Goal: Find specific page/section: Find specific page/section

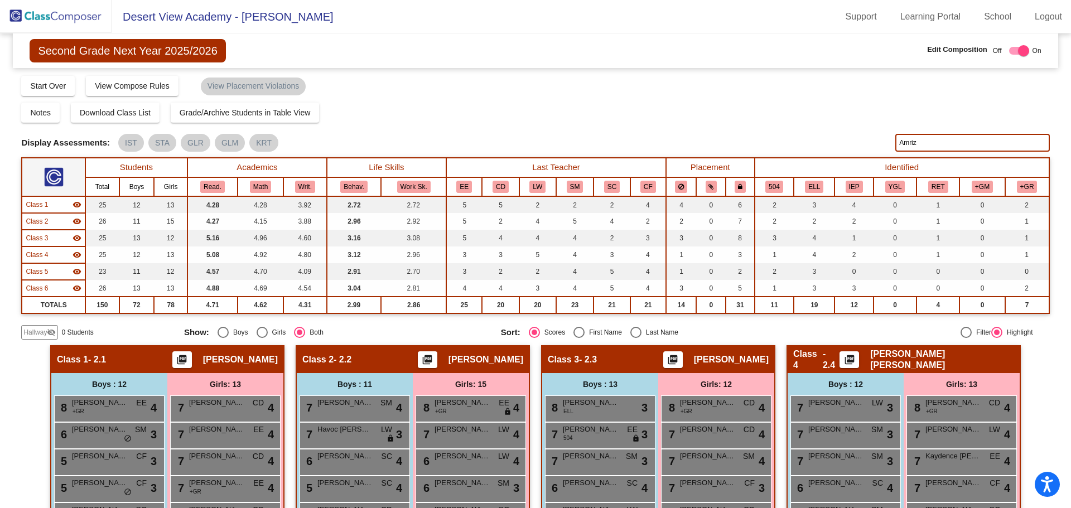
click at [64, 22] on img at bounding box center [56, 16] width 112 height 33
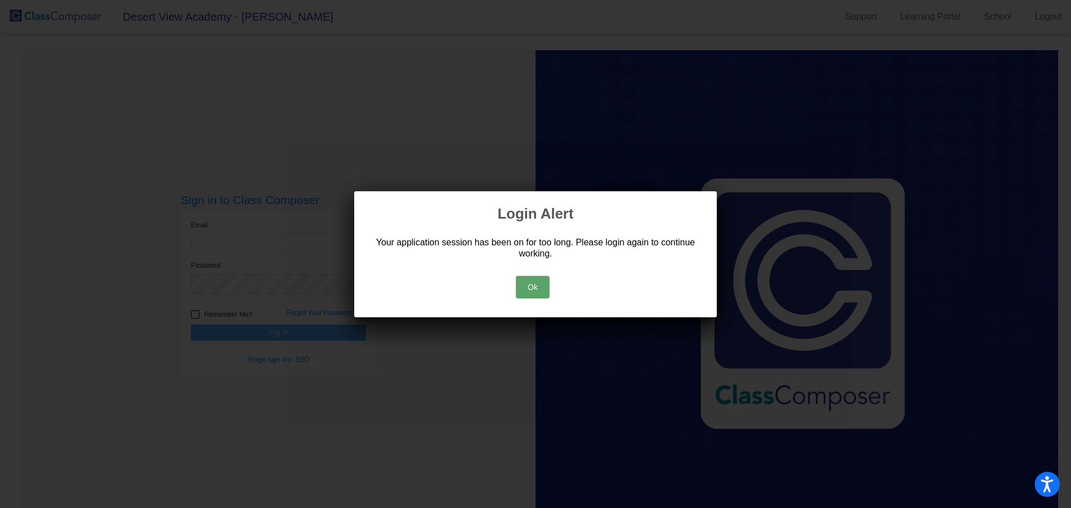
click at [542, 284] on button "Ok" at bounding box center [532, 287] width 33 height 22
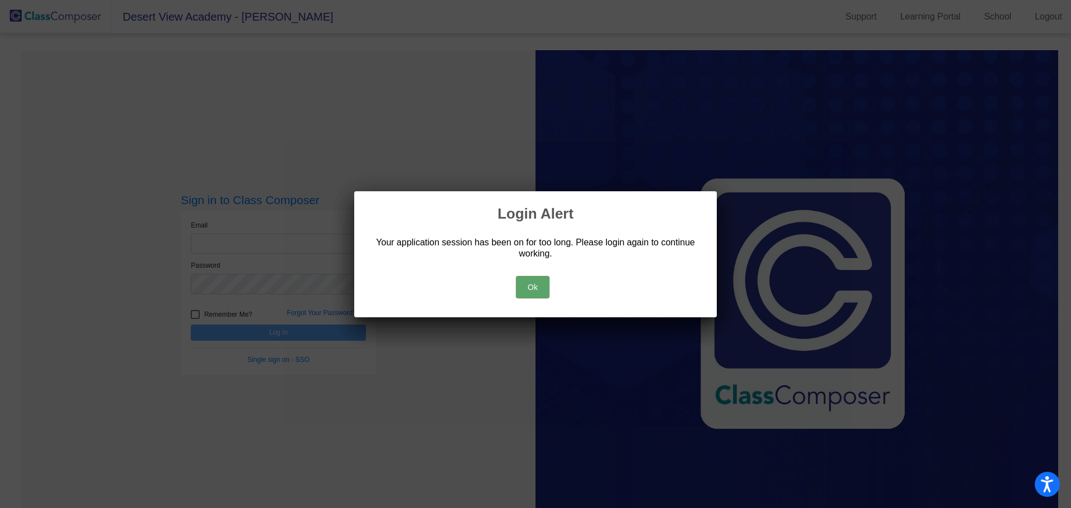
click at [532, 291] on button "Ok" at bounding box center [532, 287] width 33 height 22
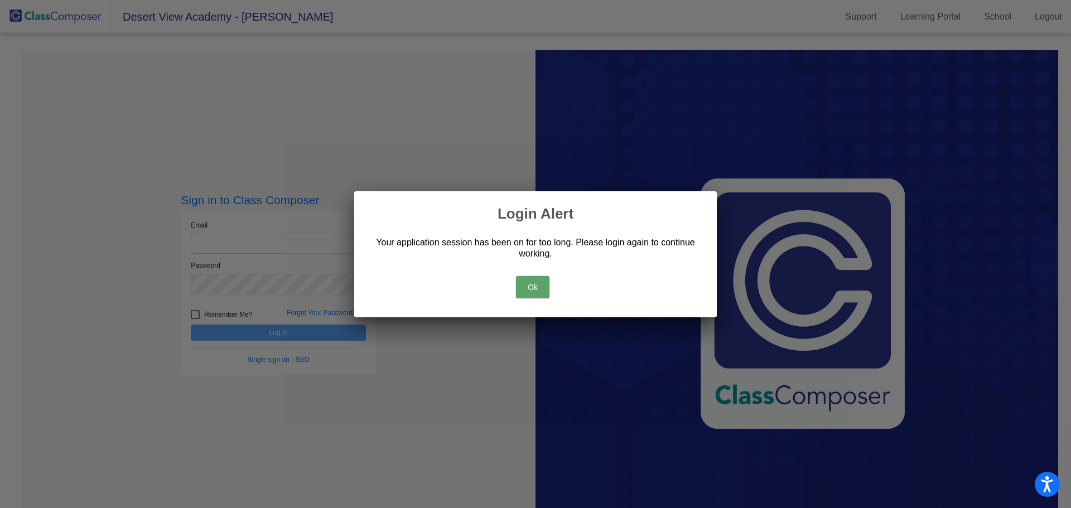
click at [532, 283] on button "Ok" at bounding box center [532, 287] width 33 height 22
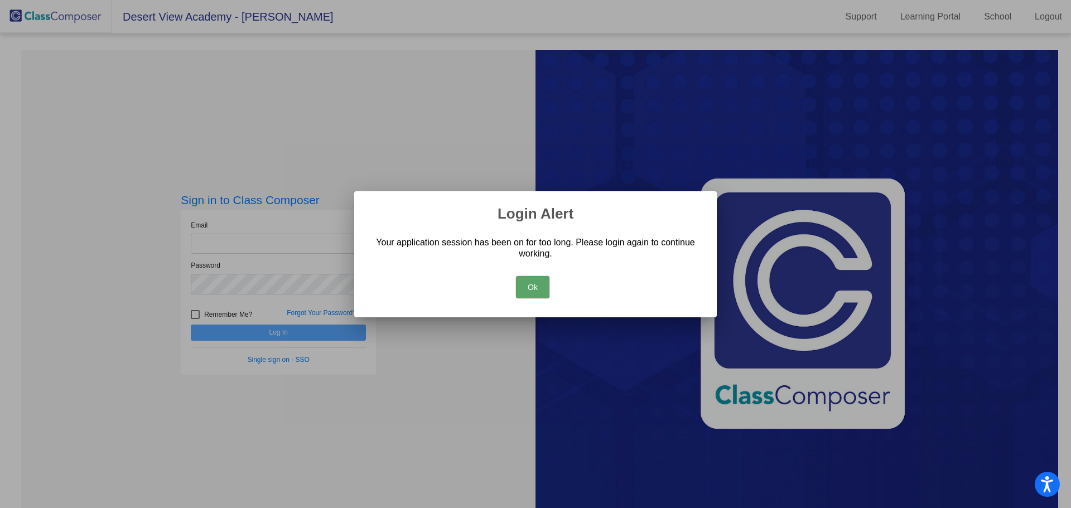
click at [532, 283] on button "Ok" at bounding box center [532, 287] width 33 height 22
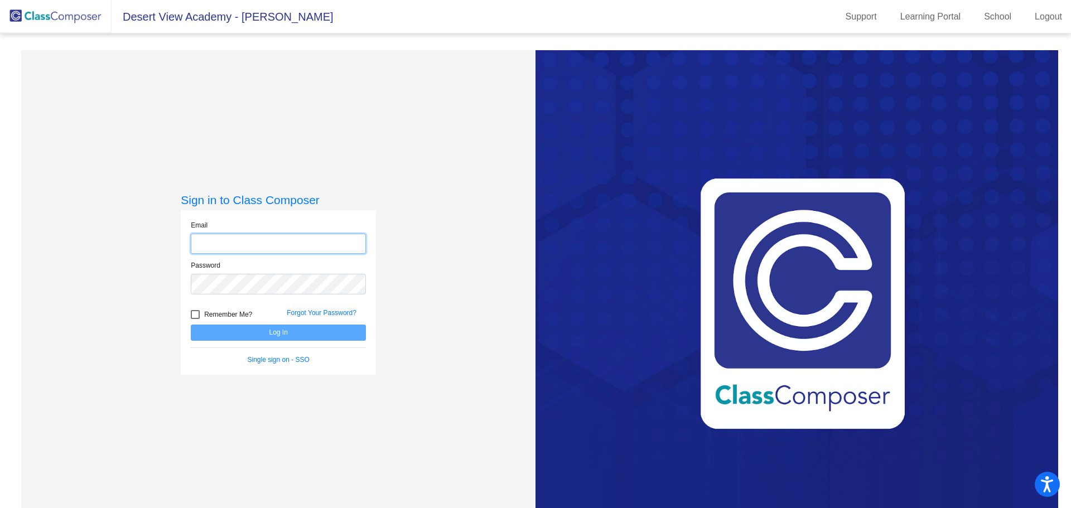
click at [277, 236] on input "email" at bounding box center [278, 244] width 175 height 21
type input "[EMAIL_ADDRESS][DOMAIN_NAME]"
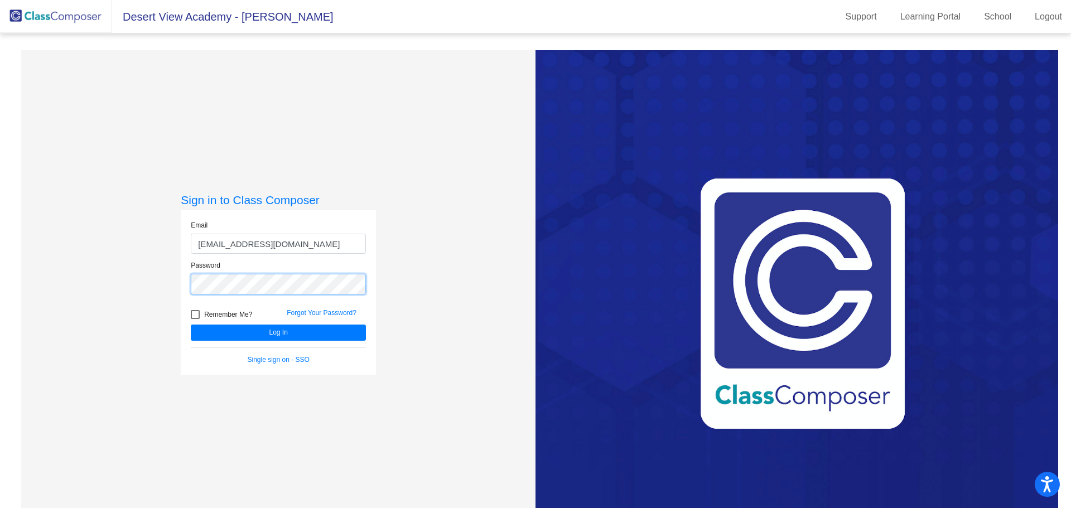
click at [191, 325] on button "Log In" at bounding box center [278, 333] width 175 height 16
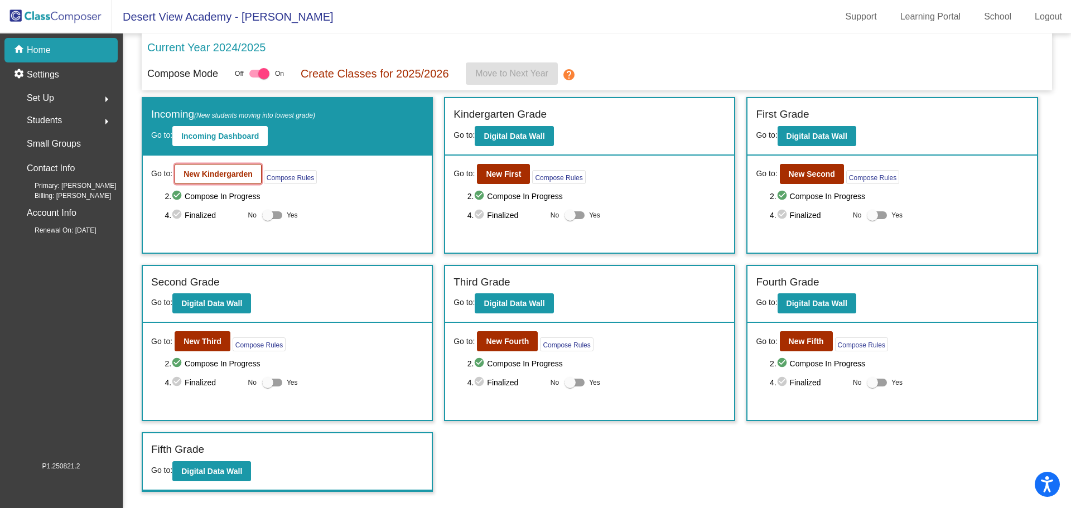
click at [229, 176] on b "New Kindergarden" at bounding box center [217, 174] width 69 height 9
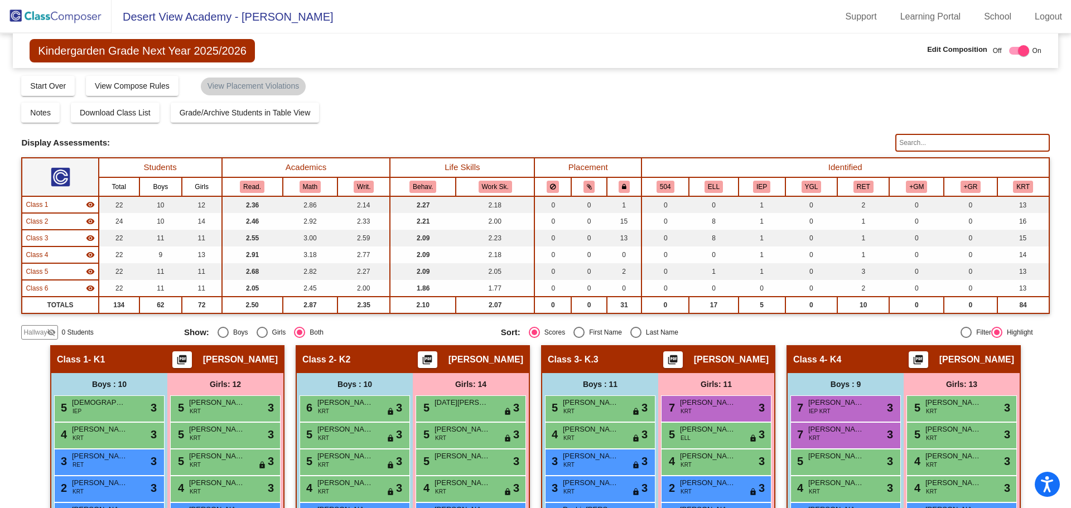
click at [76, 15] on img at bounding box center [56, 16] width 112 height 33
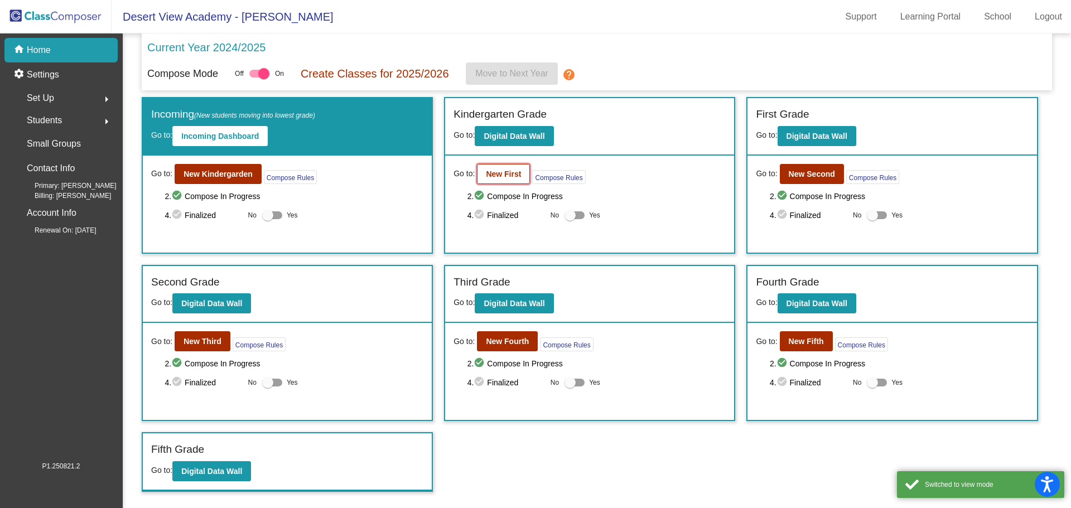
click at [506, 176] on b "New First" at bounding box center [503, 174] width 35 height 9
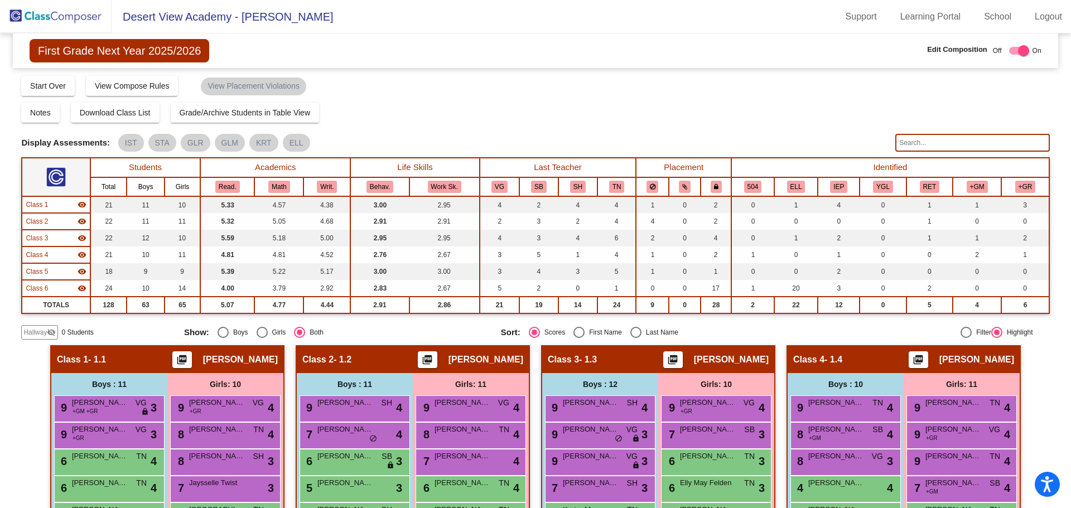
click at [72, 11] on img at bounding box center [56, 16] width 112 height 33
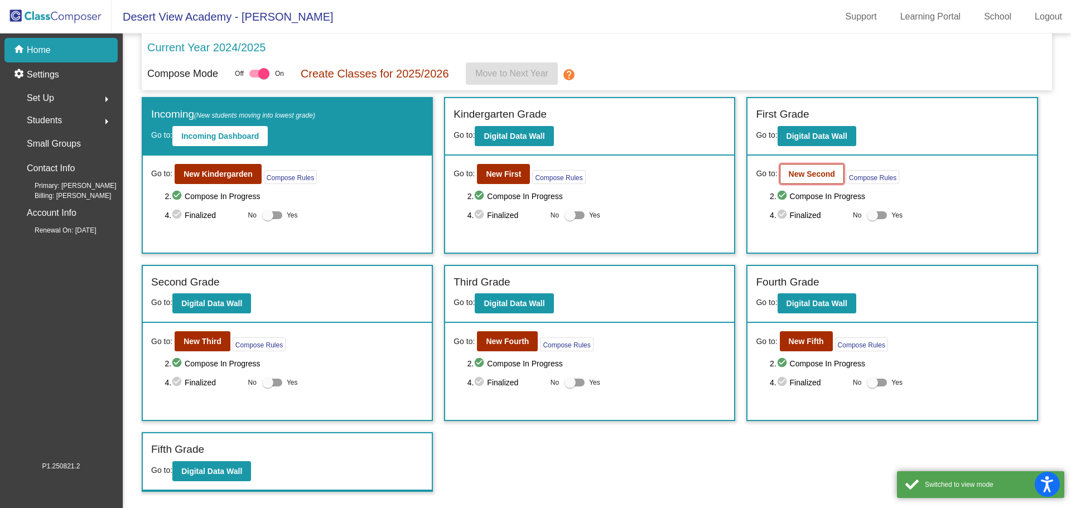
click at [812, 176] on b "New Second" at bounding box center [811, 174] width 46 height 9
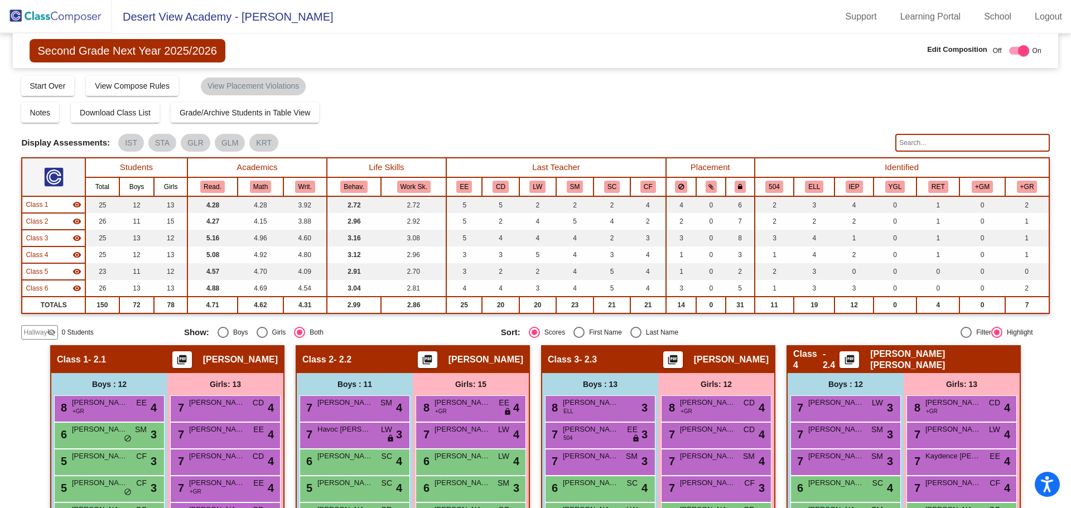
click at [56, 19] on img at bounding box center [56, 16] width 112 height 33
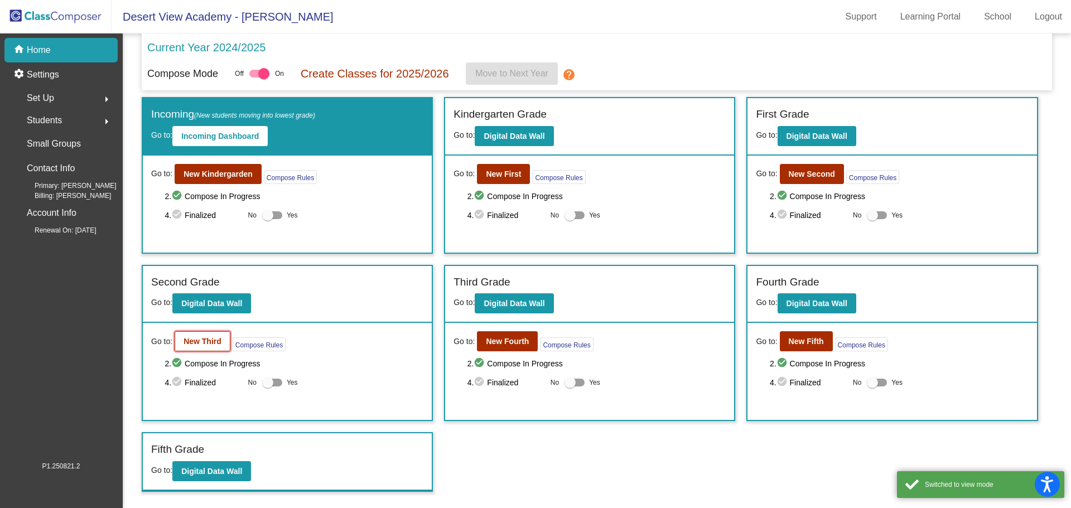
click at [212, 338] on b "New Third" at bounding box center [202, 341] width 38 height 9
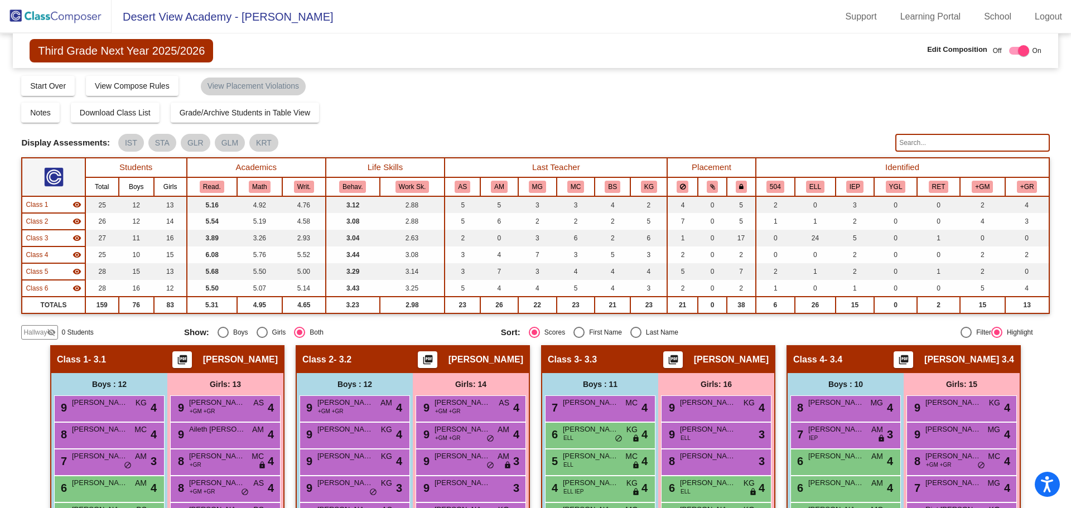
click at [72, 14] on img at bounding box center [56, 16] width 112 height 33
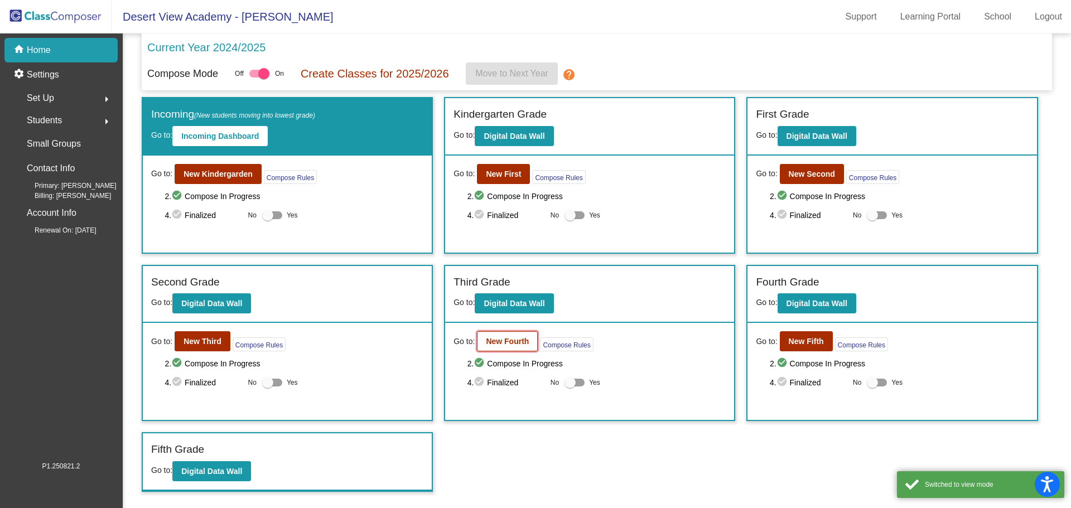
click at [491, 342] on b "New Fourth" at bounding box center [507, 341] width 43 height 9
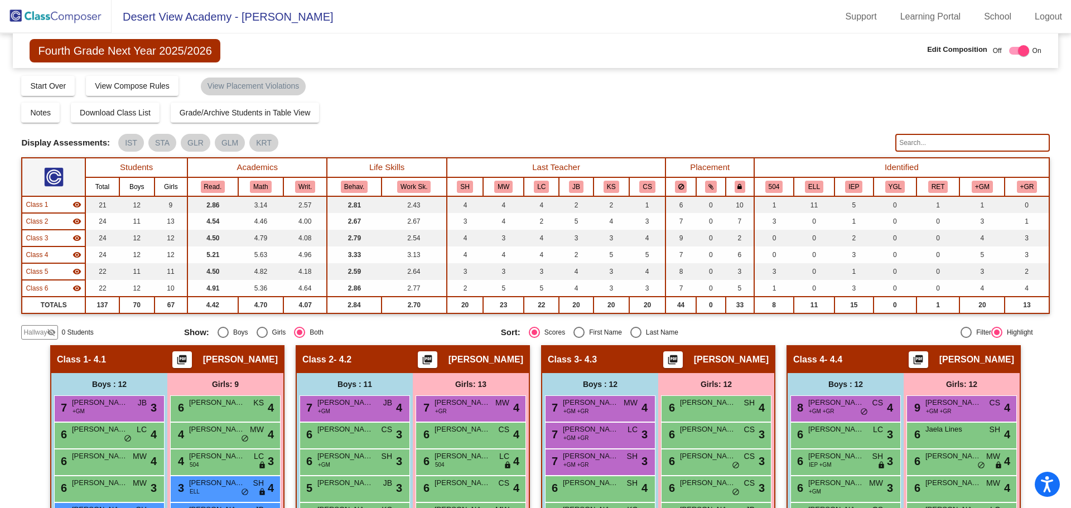
click at [87, 16] on img at bounding box center [56, 16] width 112 height 33
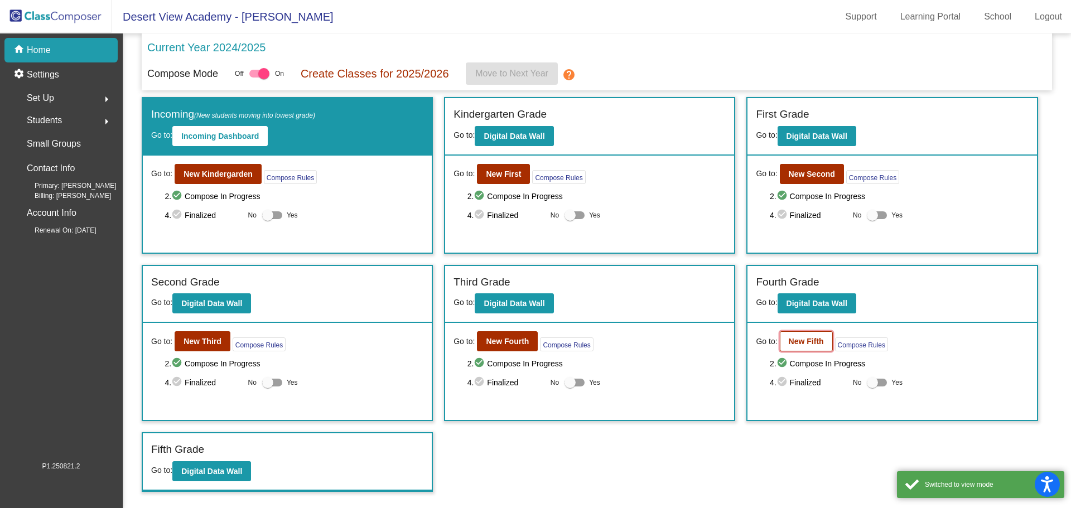
click at [802, 345] on b "New Fifth" at bounding box center [805, 341] width 35 height 9
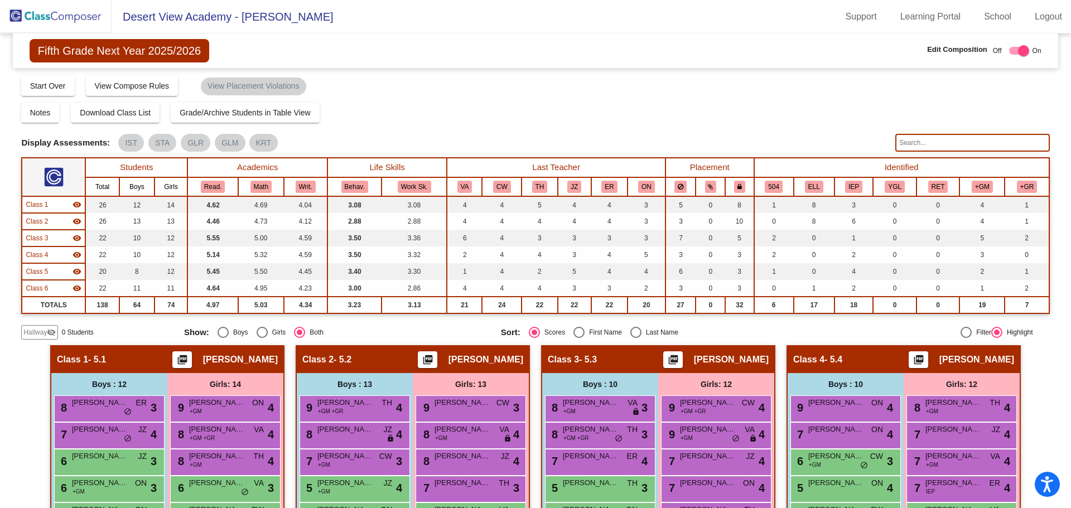
click at [47, 21] on img at bounding box center [56, 16] width 112 height 33
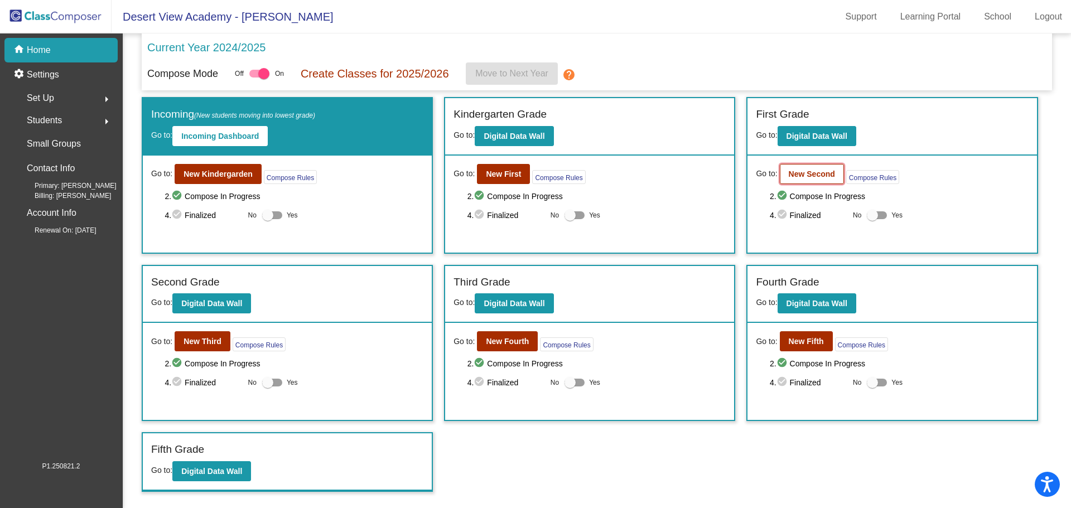
drag, startPoint x: 801, startPoint y: 168, endPoint x: 807, endPoint y: 168, distance: 6.2
click at [807, 168] on button "New Second" at bounding box center [812, 174] width 64 height 20
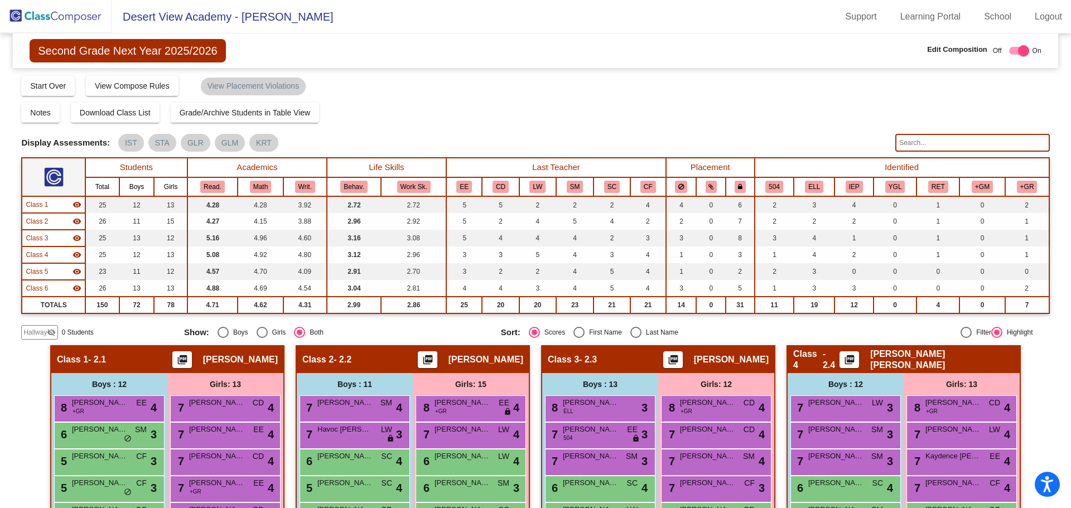
click at [76, 11] on img at bounding box center [56, 16] width 112 height 33
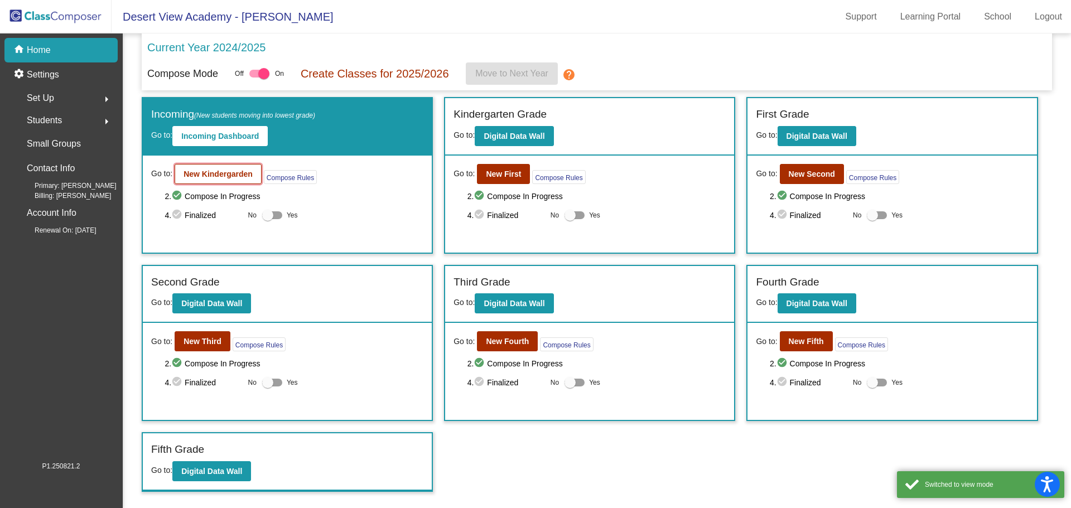
click at [231, 171] on b "New Kindergarden" at bounding box center [217, 174] width 69 height 9
